Goal: Register for event/course

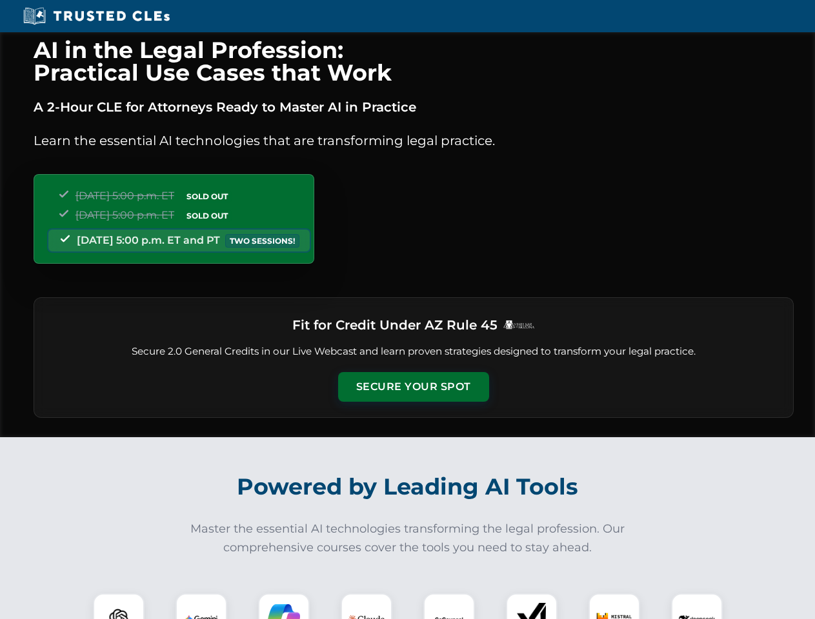
click at [413, 387] on button "Secure Your Spot" at bounding box center [413, 387] width 151 height 30
click at [119, 606] on img at bounding box center [118, 619] width 37 height 37
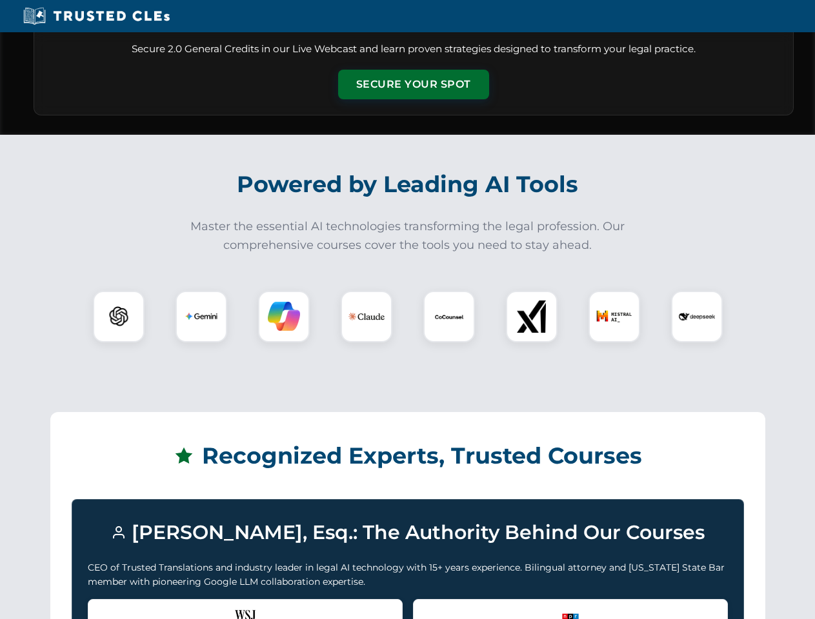
click at [201, 606] on div "Recognized by the WSJ [PERSON_NAME] was featured for his expertise in AI legal …" at bounding box center [245, 625] width 315 height 52
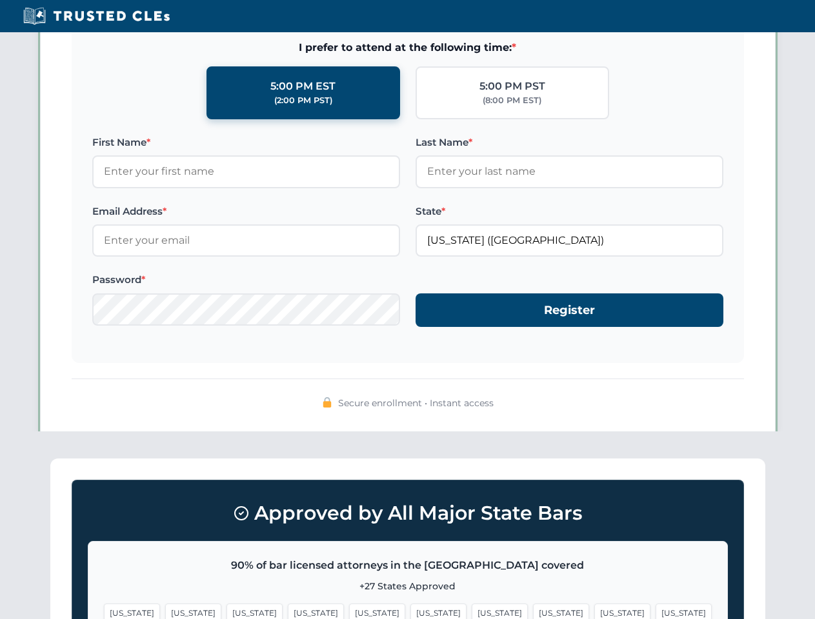
click at [472, 606] on span "[US_STATE]" at bounding box center [500, 613] width 56 height 19
click at [594, 606] on span "[US_STATE]" at bounding box center [622, 613] width 56 height 19
